Goal: Transaction & Acquisition: Purchase product/service

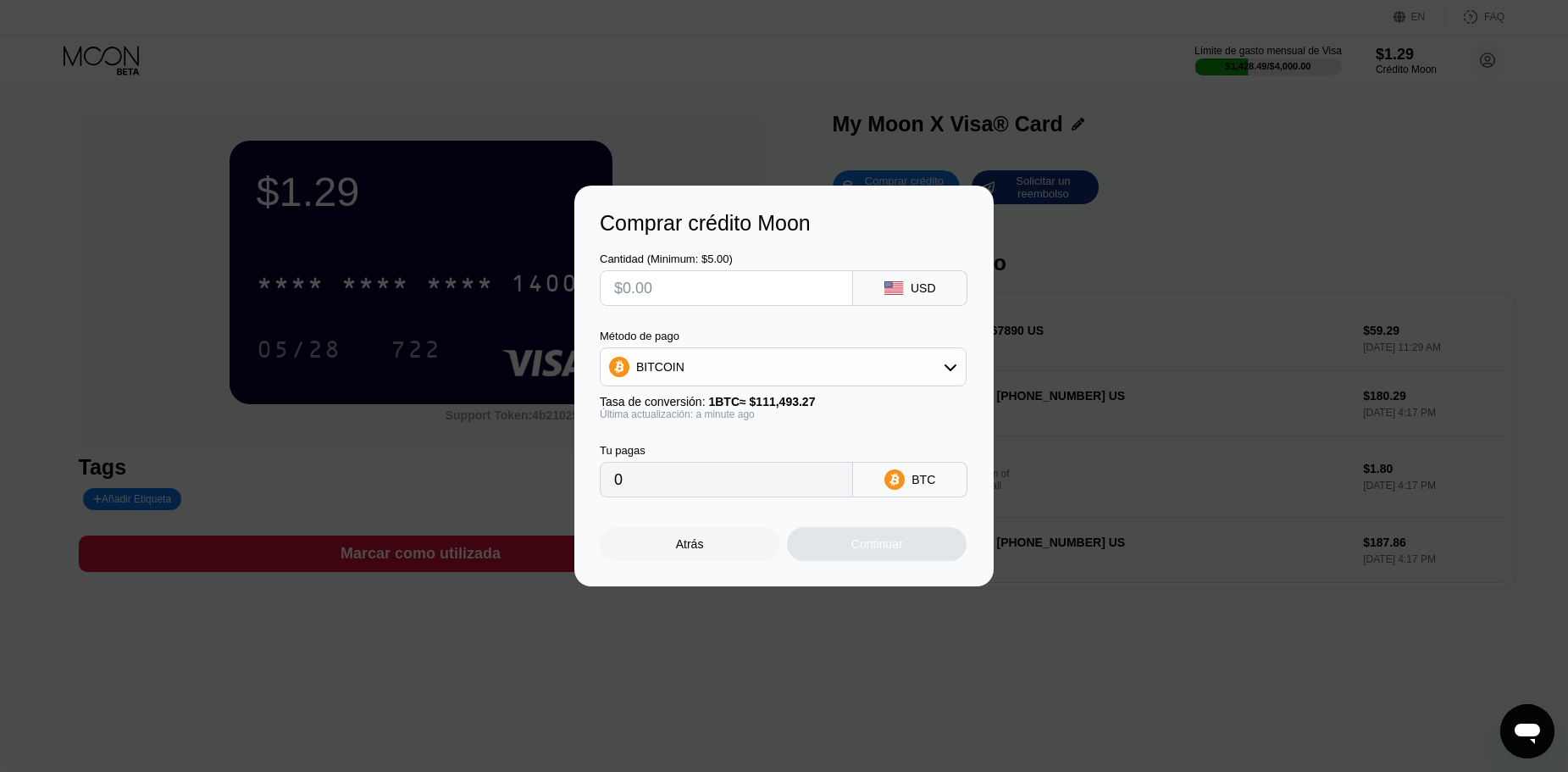
click at [741, 295] on input "text" at bounding box center [727, 288] width 225 height 34
type input "$5"
type input "0.00004485"
type input "$50"
type input "0.00044846"
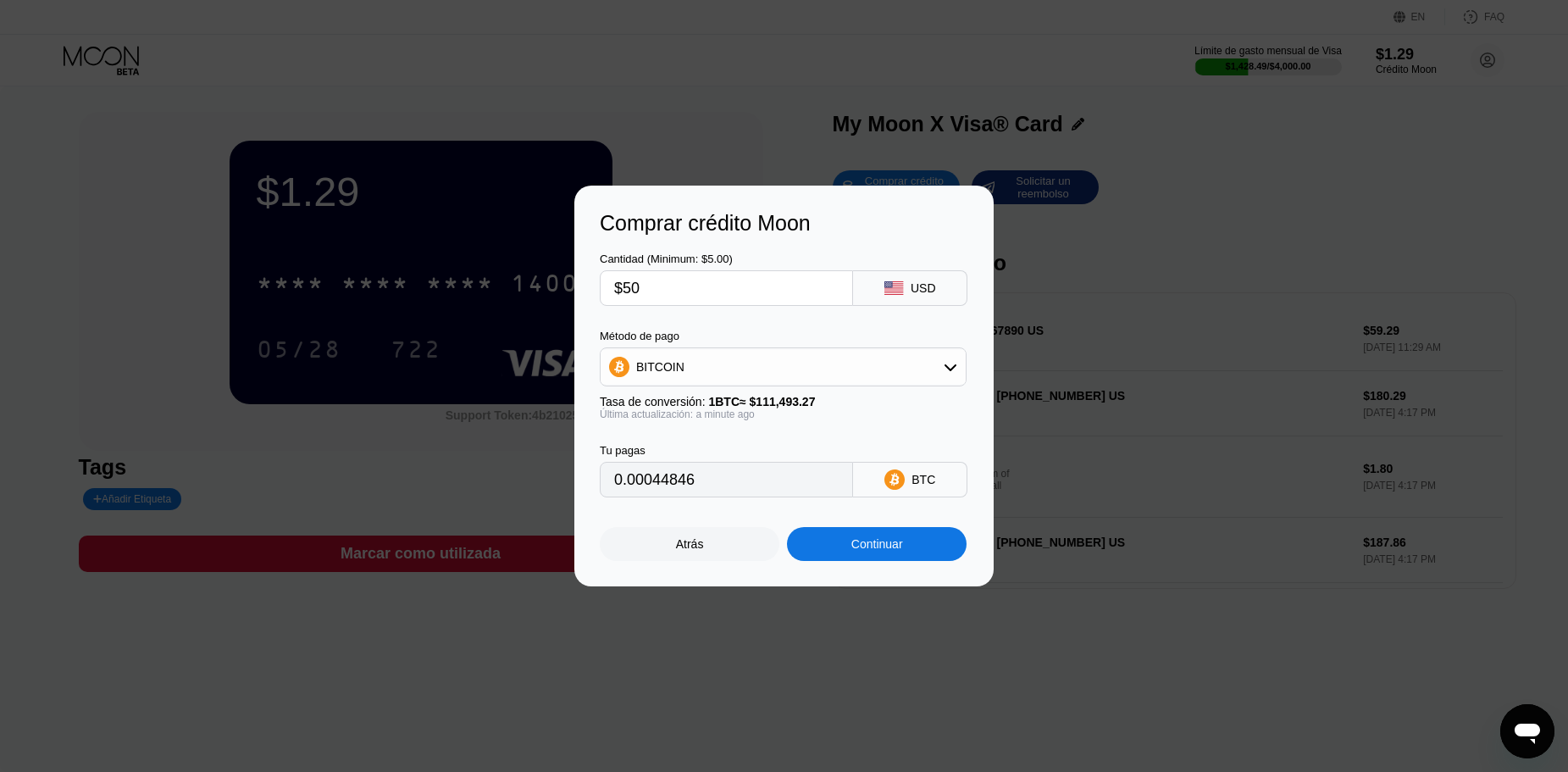
type input "$500"
type input "0.00448458"
type input "$500"
click at [769, 373] on div "BITCOIN" at bounding box center [784, 367] width 365 height 34
click at [756, 453] on div "USDT on TRON" at bounding box center [793, 450] width 319 height 13
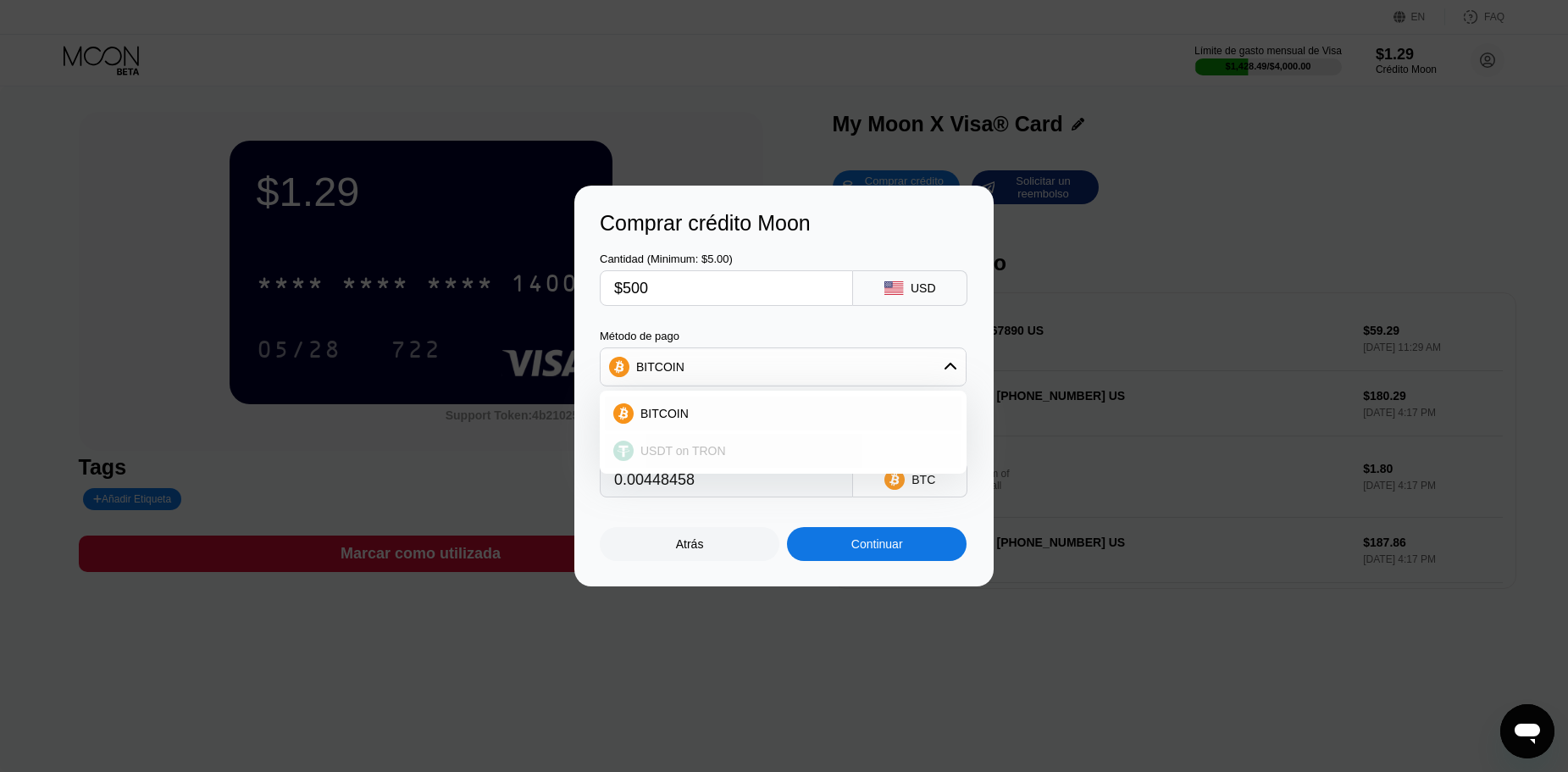
type input "505.05"
click at [847, 543] on div "Continuar" at bounding box center [877, 544] width 180 height 34
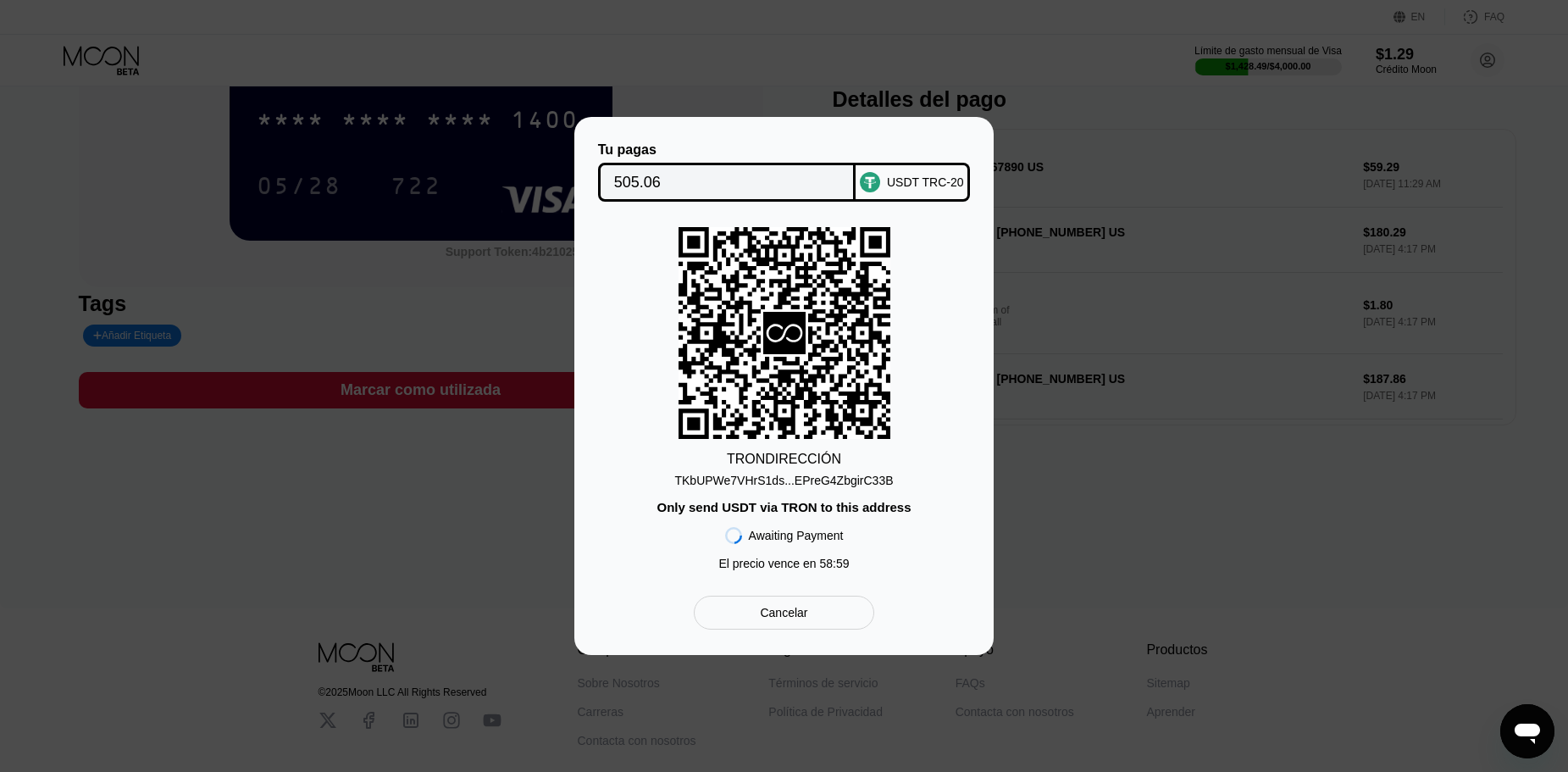
scroll to position [169, 0]
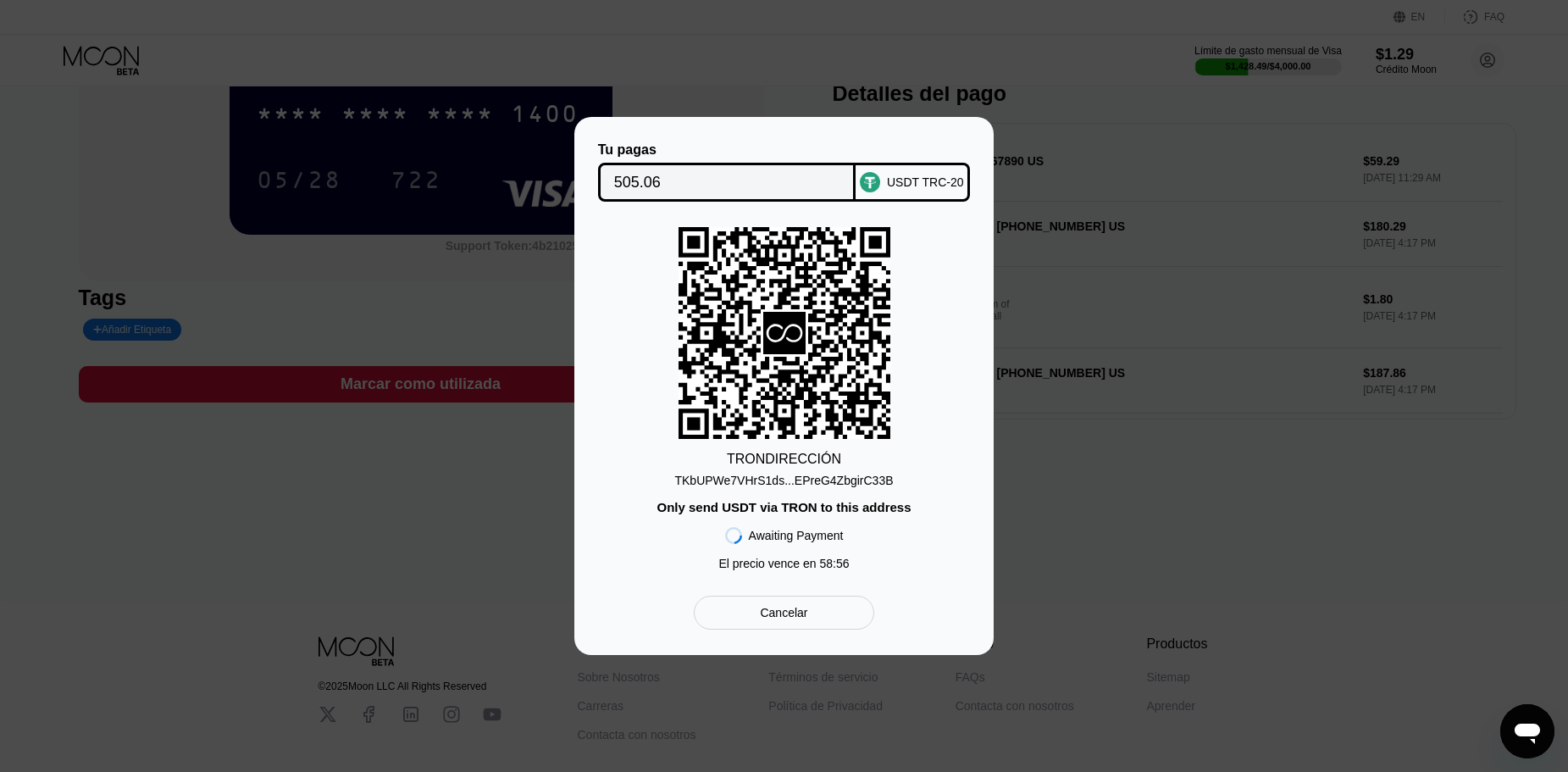
click at [826, 486] on div "TKbUPWe7VHrS1ds...EPreG4ZbgirC33B" at bounding box center [784, 480] width 219 height 13
click at [688, 180] on input "505.06" at bounding box center [727, 183] width 226 height 34
click at [746, 163] on div "505.06" at bounding box center [727, 182] width 258 height 39
click at [747, 182] on input "505.06" at bounding box center [727, 183] width 226 height 34
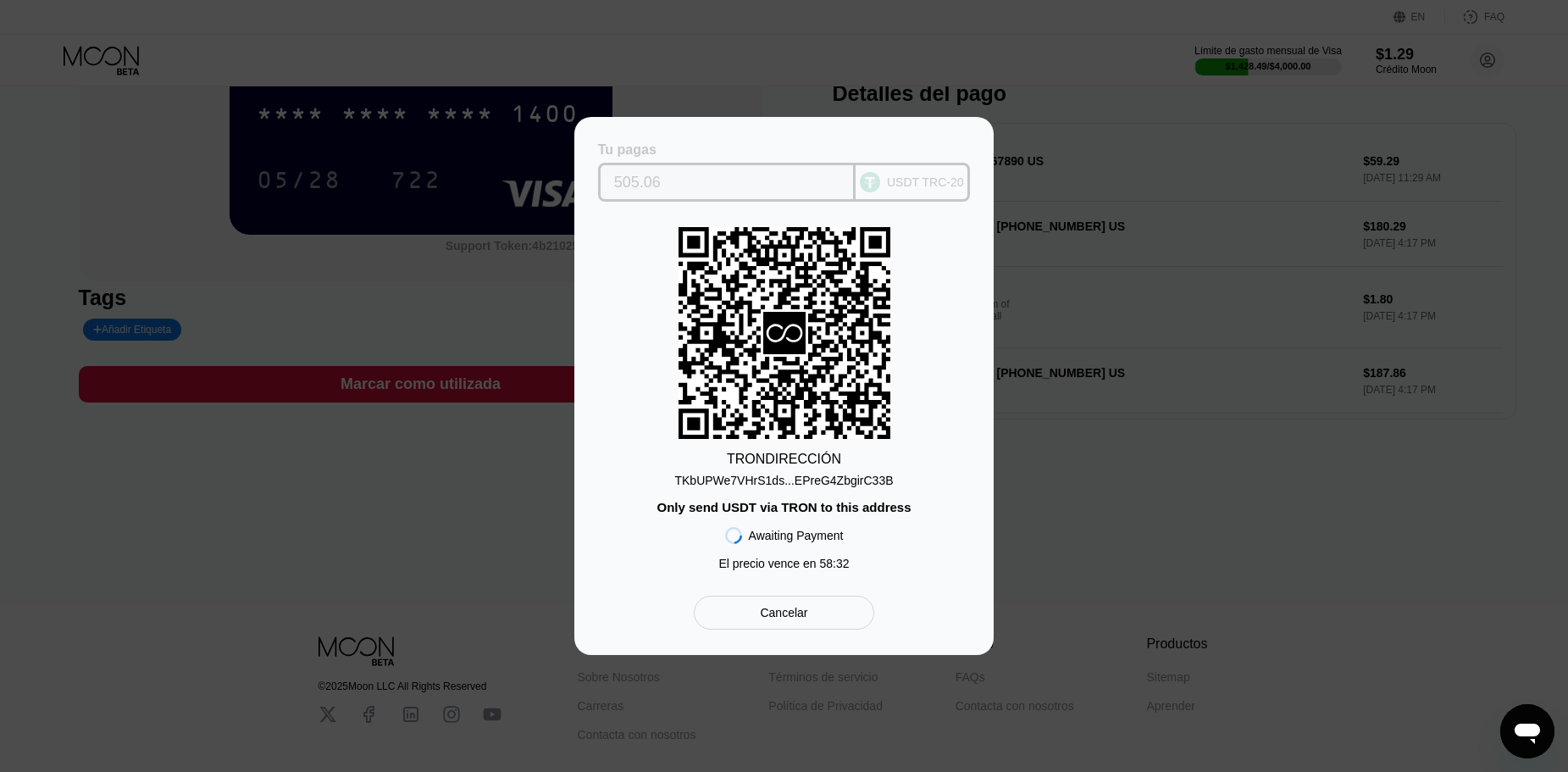
click at [699, 179] on input "505.06" at bounding box center [727, 183] width 226 height 34
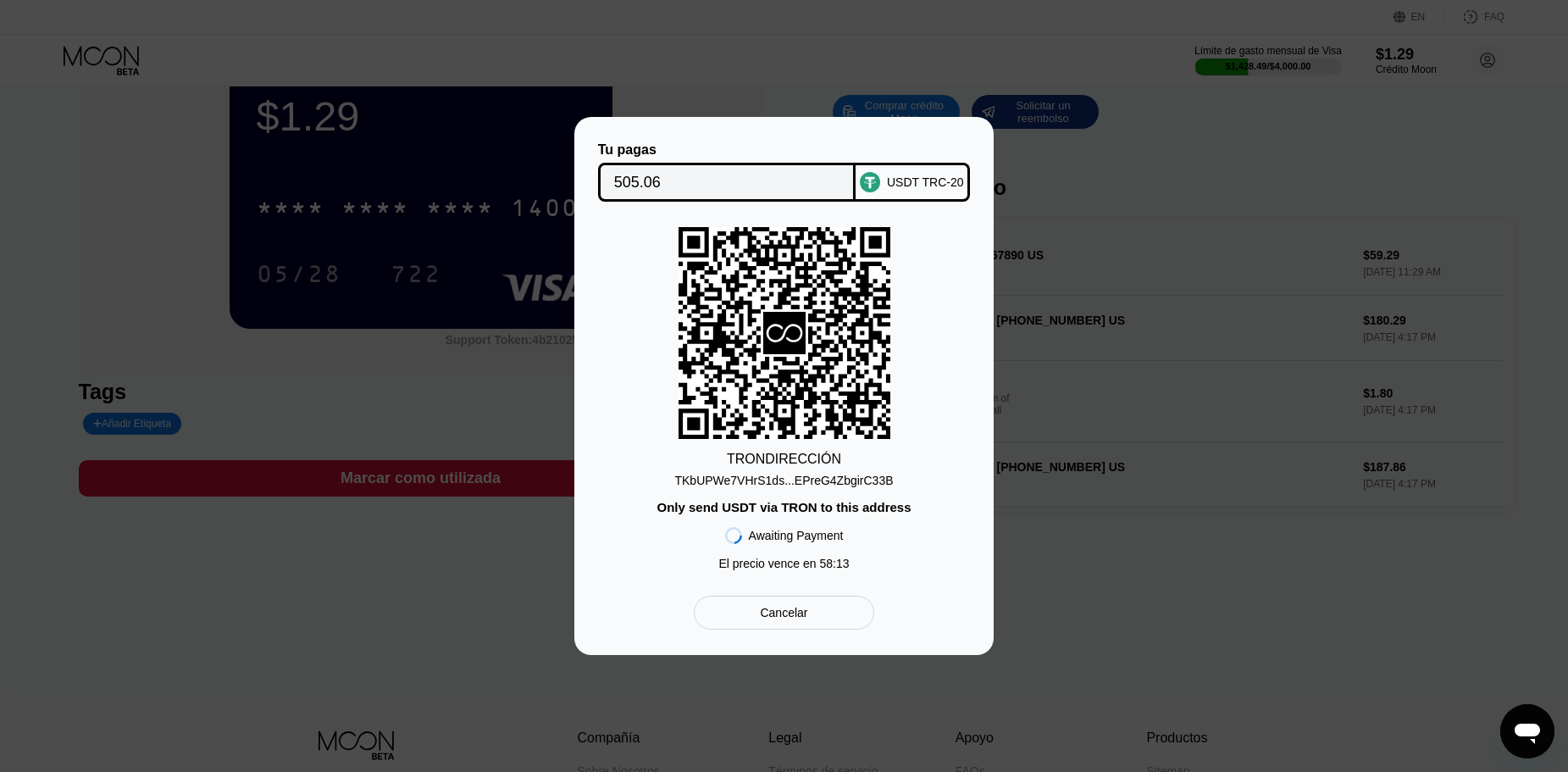
scroll to position [0, 0]
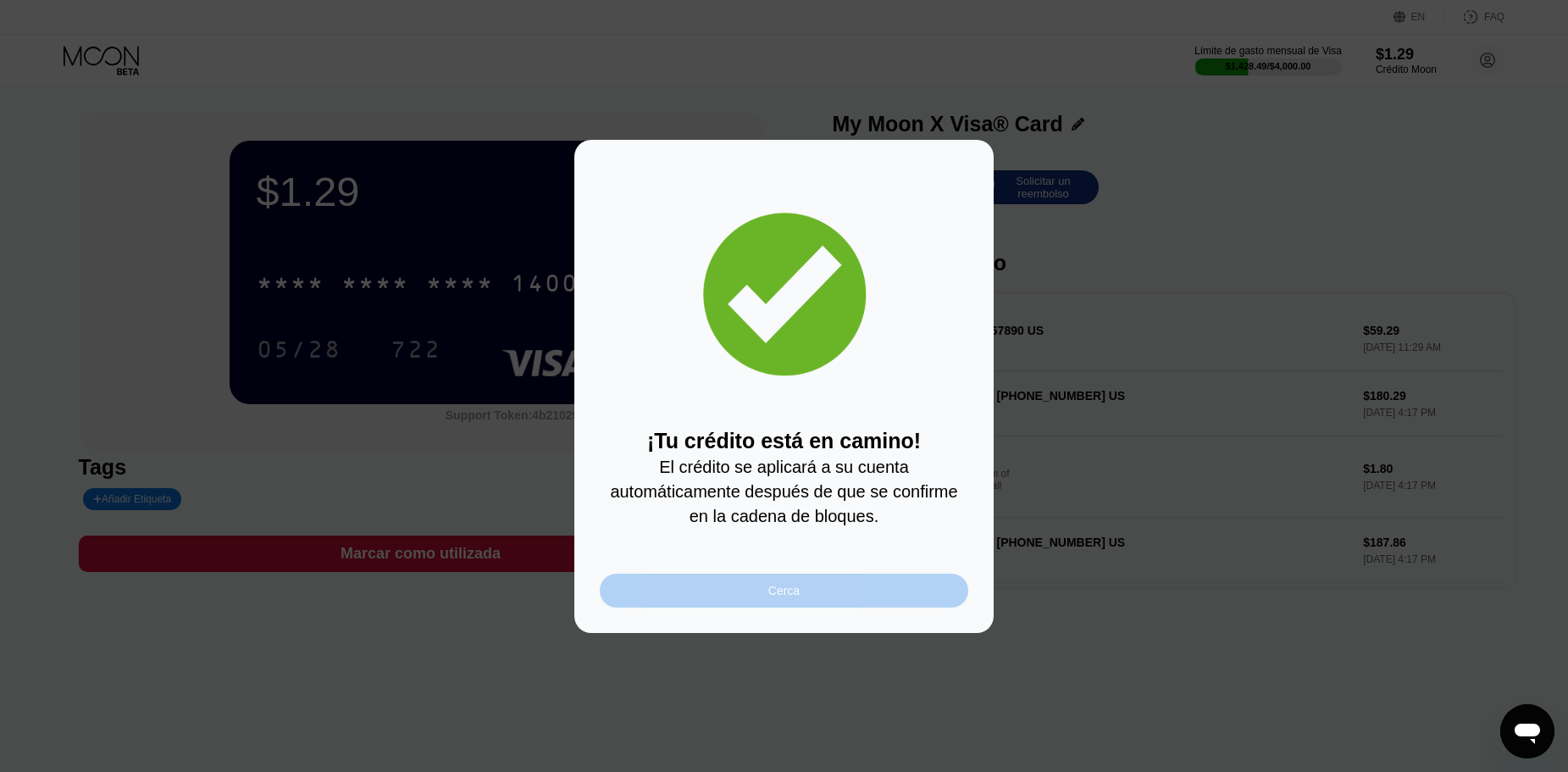
click at [688, 586] on div "Cerca" at bounding box center [784, 590] width 369 height 34
